Goal: Transaction & Acquisition: Book appointment/travel/reservation

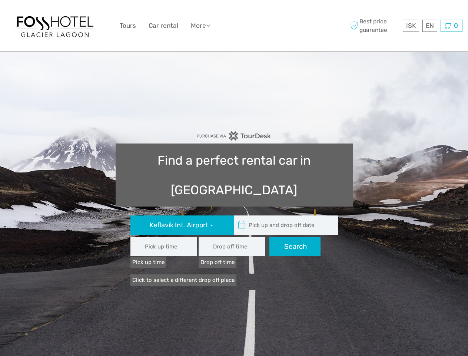
type input "08:00"
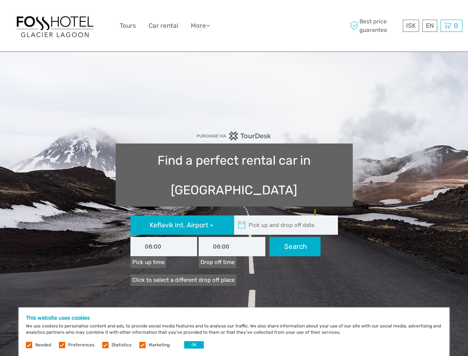
click at [234, 26] on div "ISK ISK € $ £ EN English Español Deutsch Tours Car rental More Travel Articles …" at bounding box center [234, 26] width 229 height 40
click at [201, 26] on link "More" at bounding box center [200, 25] width 19 height 11
click at [210, 25] on icon at bounding box center [208, 25] width 4 height 6
click at [411, 26] on span "ISK" at bounding box center [411, 25] width 10 height 7
click at [430, 26] on div "EN English Español Deutsch" at bounding box center [429, 26] width 15 height 12
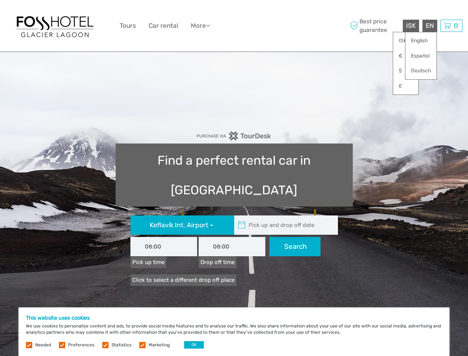
click at [451, 26] on div "0 Items Total 0 ISK Checkout The shopping cart is empty." at bounding box center [452, 26] width 22 height 12
click at [242, 219] on icon at bounding box center [242, 225] width 8 height 12
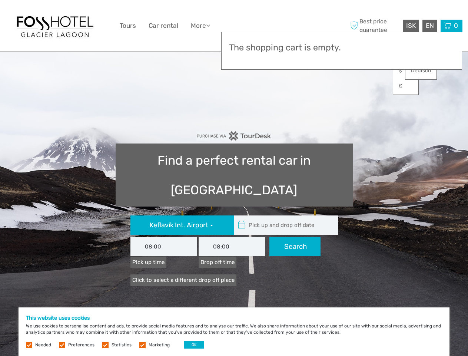
click at [284, 215] on input "text" at bounding box center [284, 224] width 100 height 19
type input "[DATE]"
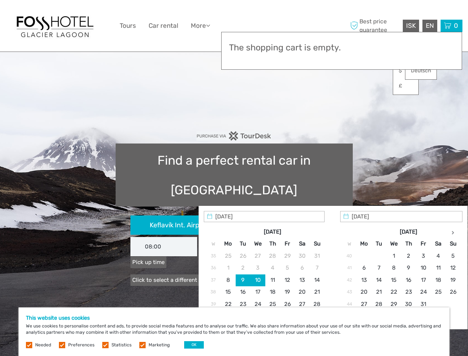
click at [295, 217] on input "[DATE]" at bounding box center [264, 216] width 121 height 11
click at [191, 345] on button "OK" at bounding box center [194, 344] width 20 height 7
type input "[DATE] - [DATE]"
